Goal: Task Accomplishment & Management: Use online tool/utility

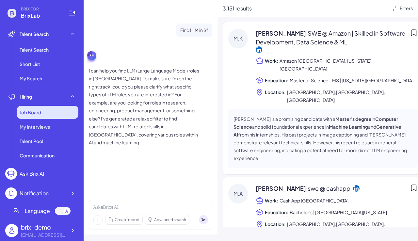
click at [48, 109] on div "Job Board" at bounding box center [47, 112] width 61 height 13
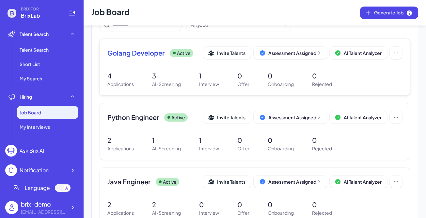
scroll to position [104, 0]
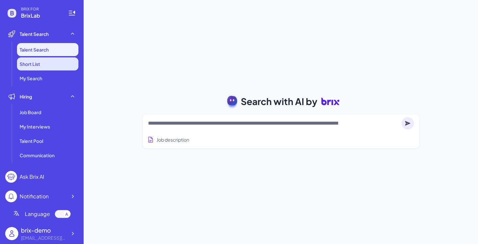
click at [44, 65] on li "Short List" at bounding box center [47, 64] width 61 height 13
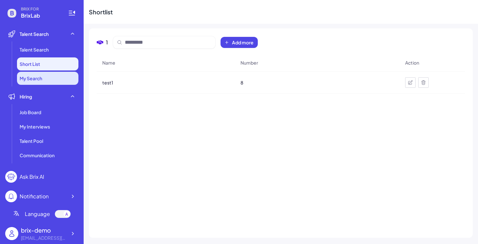
click at [56, 79] on li "My Search" at bounding box center [47, 78] width 61 height 13
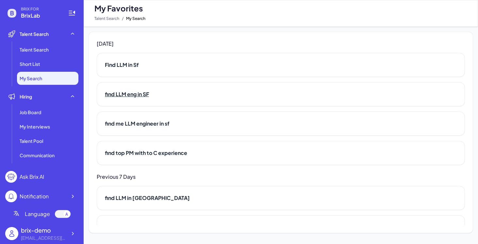
click at [143, 94] on h2 "find LLM eng in SF" at bounding box center [281, 95] width 352 height 8
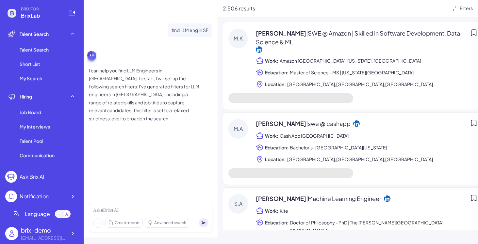
click at [458, 10] on div "Filters" at bounding box center [462, 9] width 22 height 8
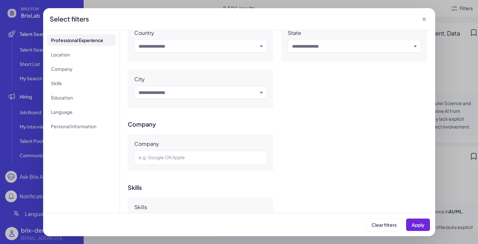
scroll to position [172, 0]
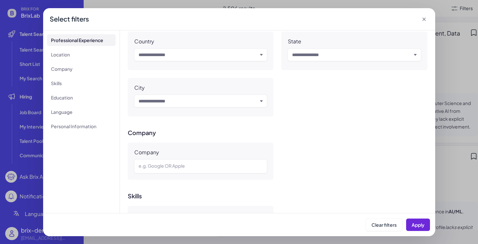
click at [425, 19] on icon at bounding box center [424, 19] width 7 height 7
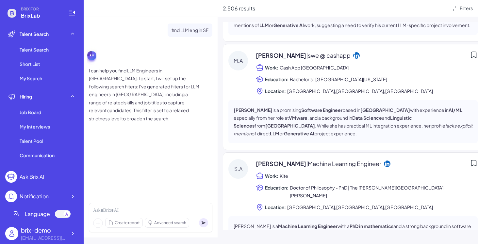
scroll to position [0, 0]
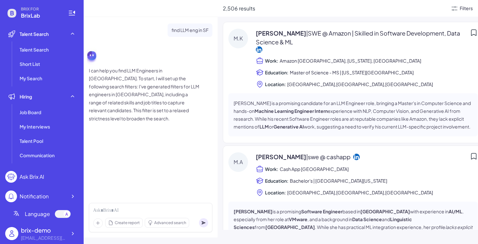
click at [463, 8] on div "Filters" at bounding box center [466, 8] width 13 height 7
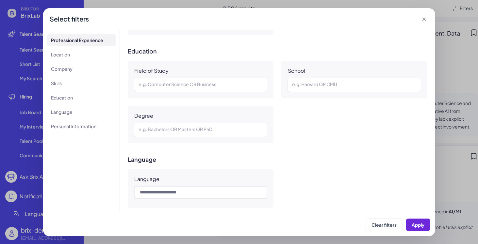
scroll to position [409, 0]
click at [423, 19] on icon at bounding box center [424, 19] width 7 height 7
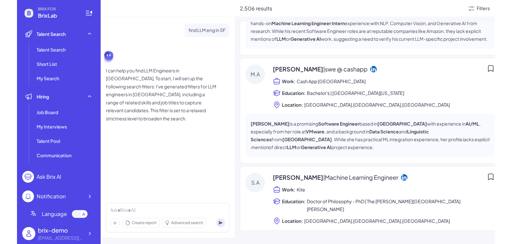
scroll to position [0, 0]
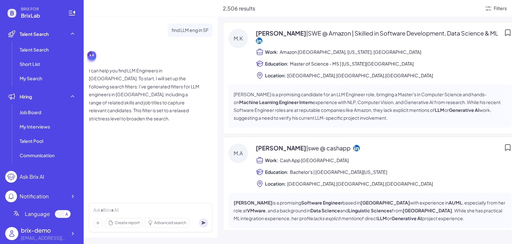
click at [478, 11] on div "Filters" at bounding box center [496, 9] width 22 height 8
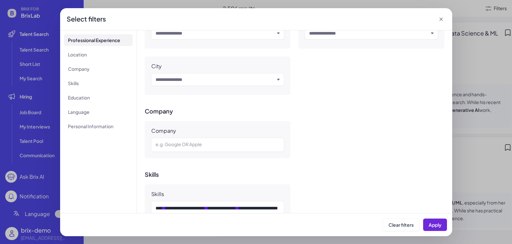
scroll to position [179, 0]
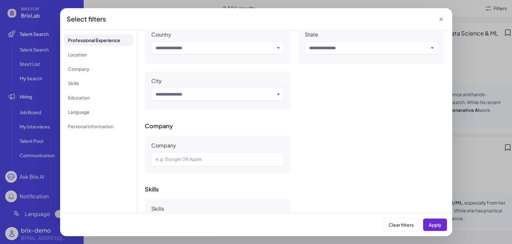
click at [444, 15] on div "Select filters" at bounding box center [256, 19] width 392 height 22
click at [441, 18] on icon at bounding box center [441, 19] width 7 height 7
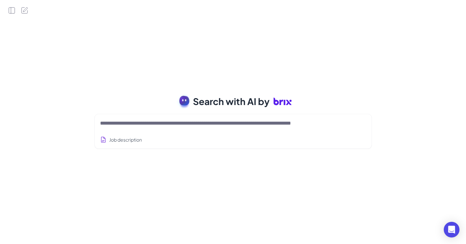
click at [220, 109] on h1 "Search with AI by" at bounding box center [242, 101] width 99 height 18
click at [198, 121] on textarea at bounding box center [225, 124] width 250 height 8
click at [172, 127] on textarea at bounding box center [225, 124] width 250 height 8
